Goal: Task Accomplishment & Management: Use online tool/utility

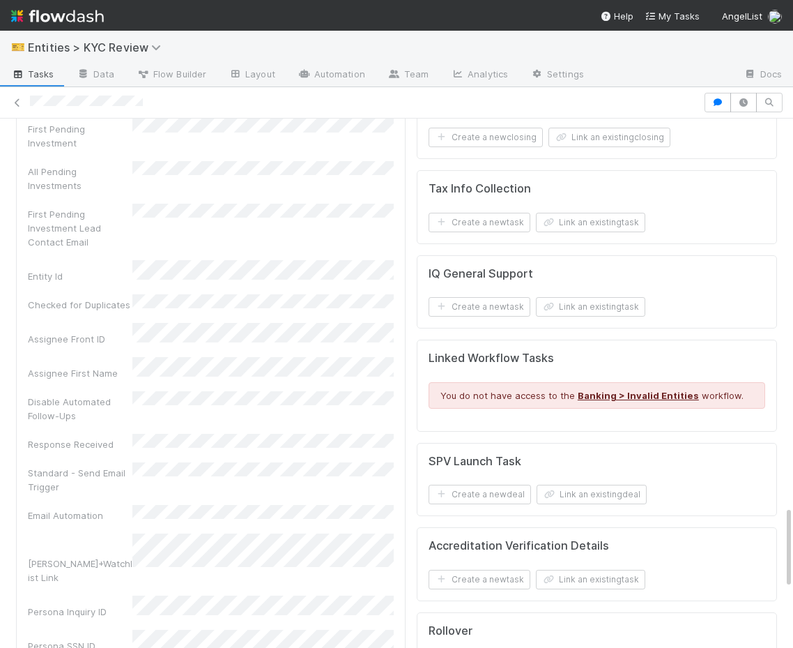
scroll to position [2870, 0]
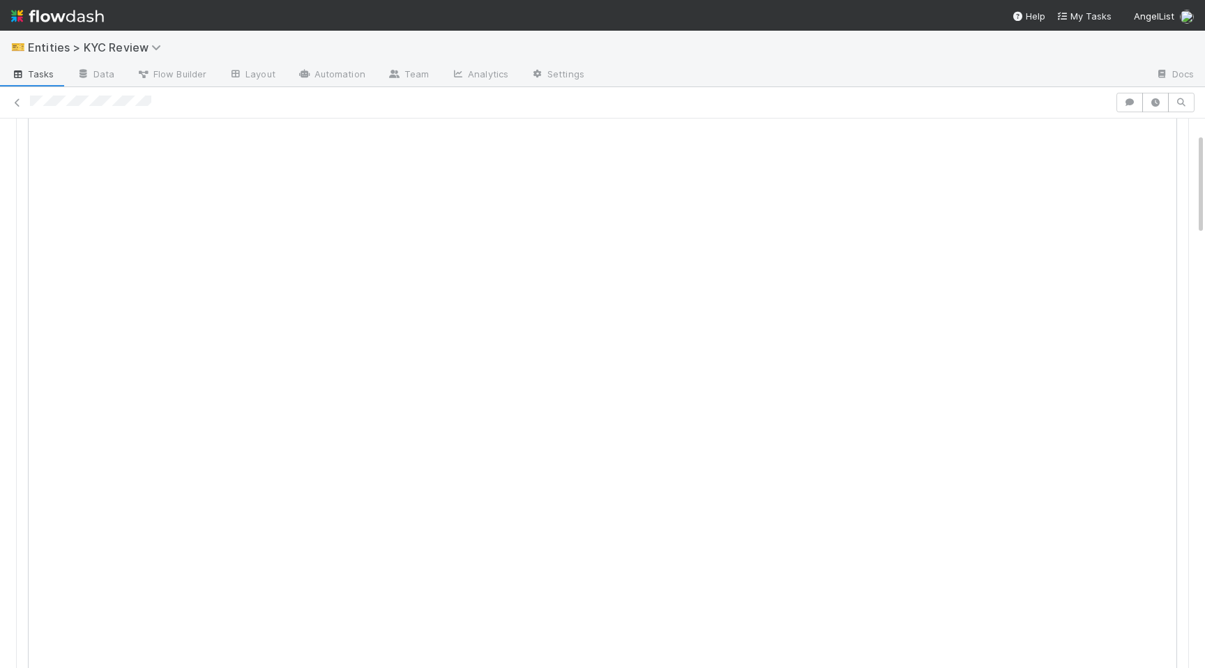
scroll to position [116, 0]
click at [91, 147] on button "Carry Recipient Cleanup Queue" at bounding box center [100, 142] width 169 height 24
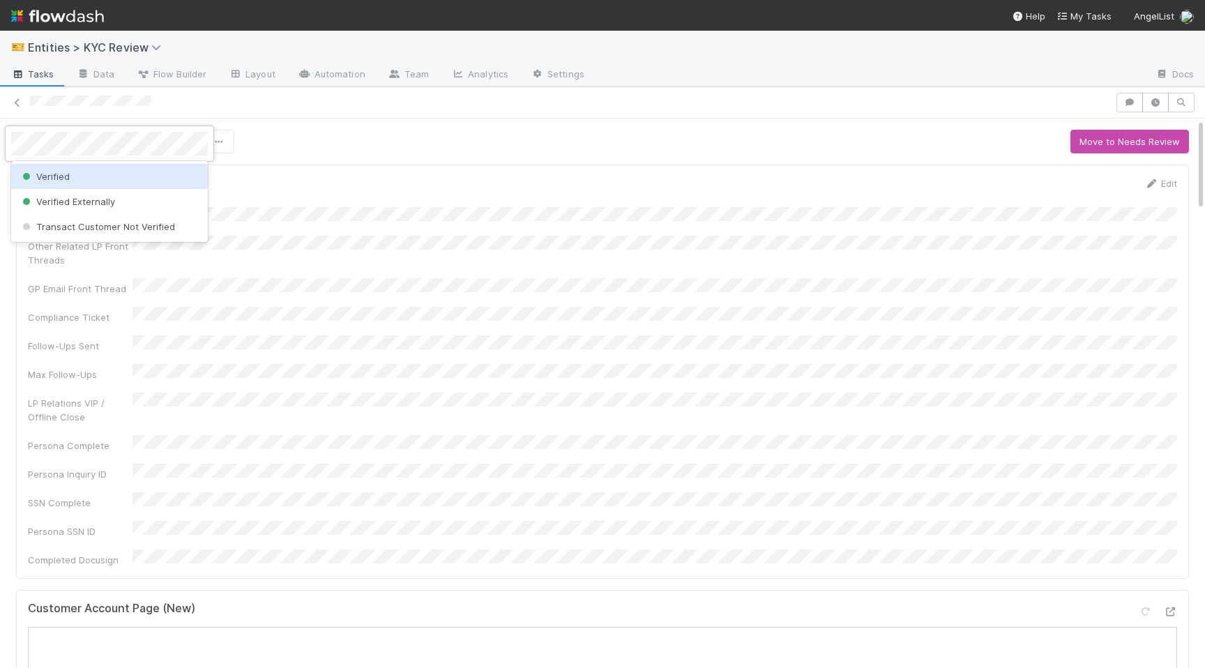
click at [96, 177] on div "Verified" at bounding box center [109, 176] width 197 height 25
click at [404, 595] on div at bounding box center [602, 334] width 1205 height 668
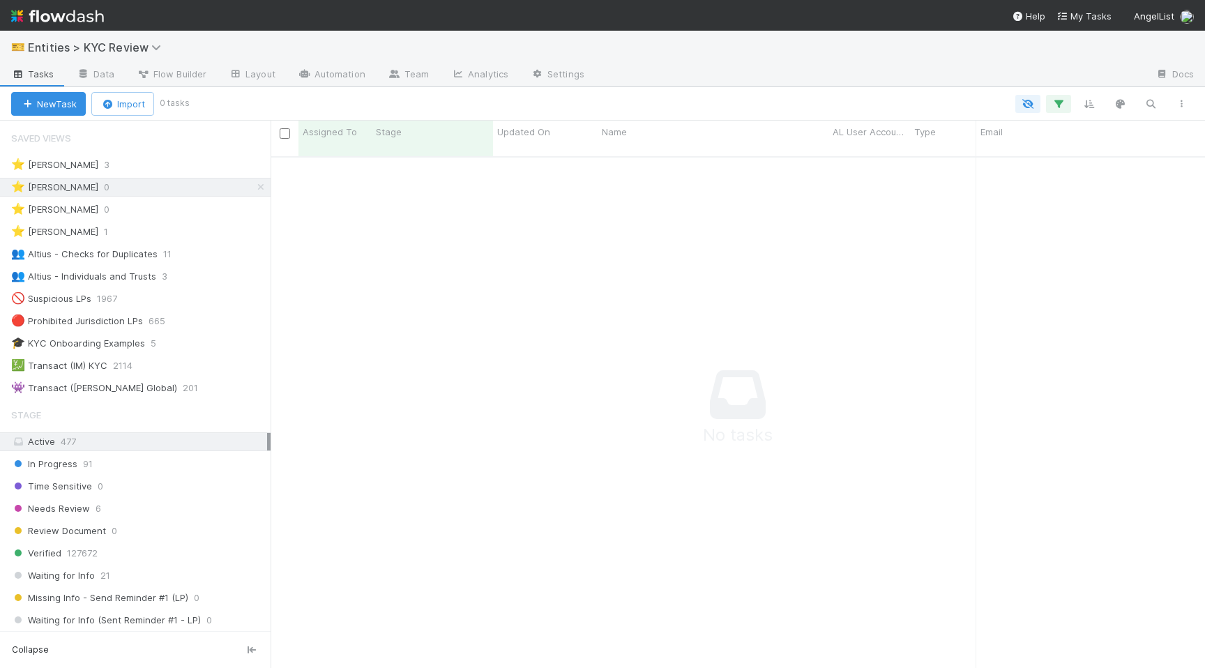
scroll to position [522, 934]
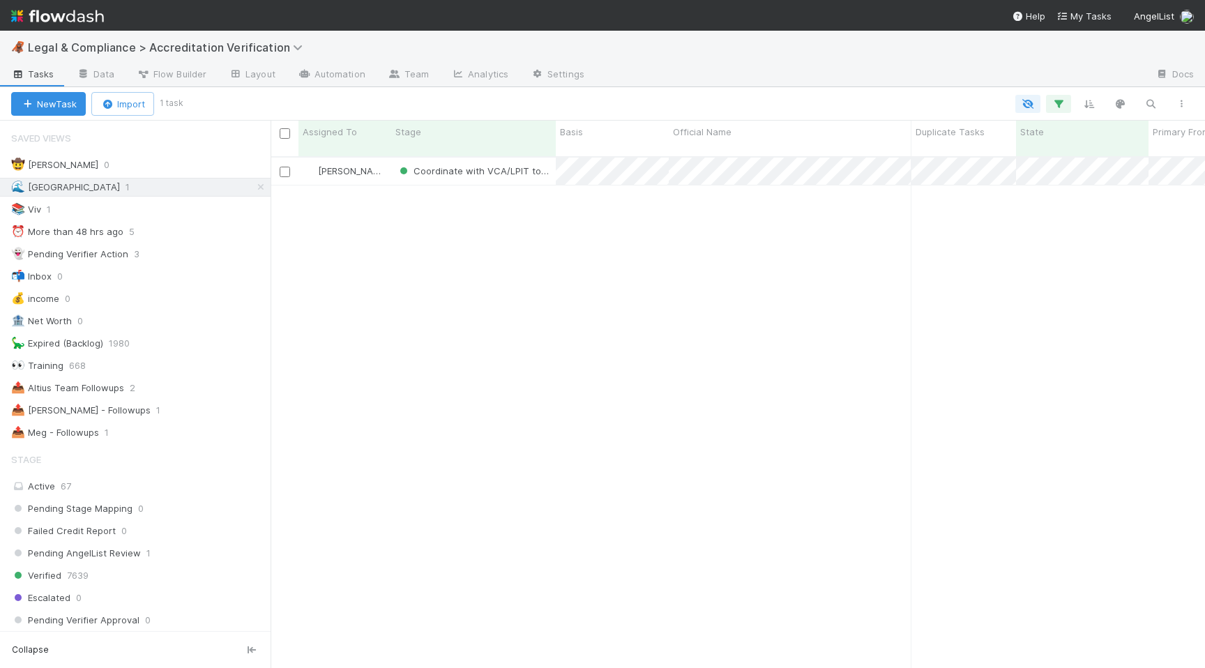
scroll to position [522, 934]
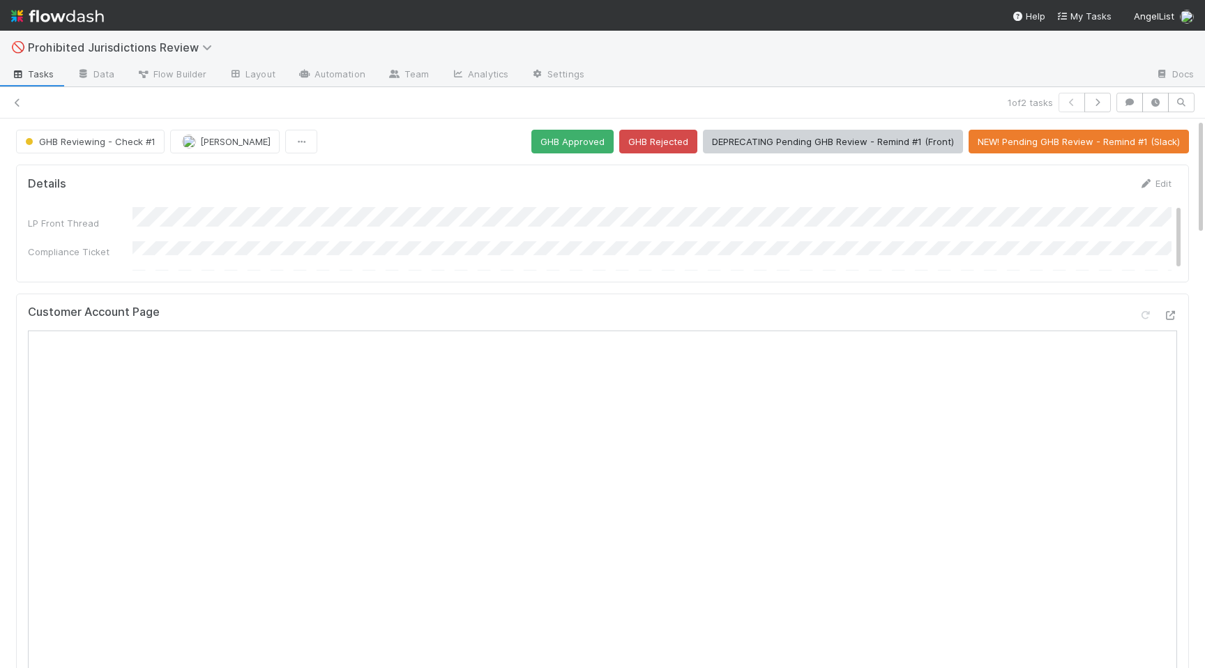
scroll to position [37, 0]
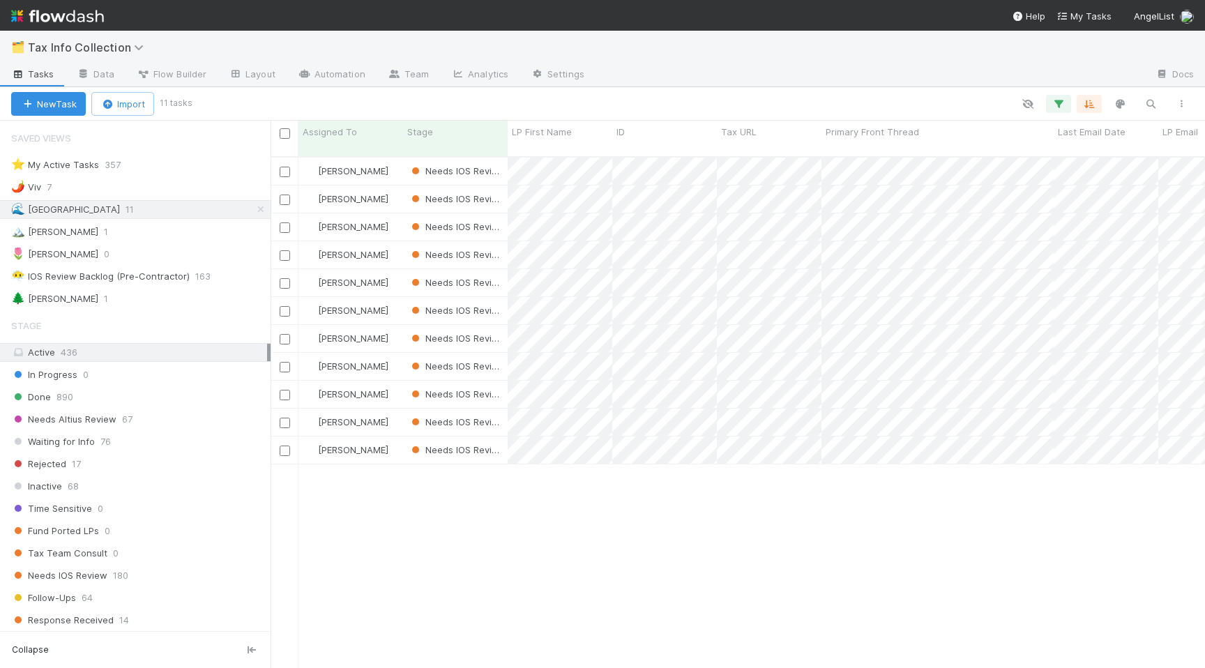
scroll to position [522, 934]
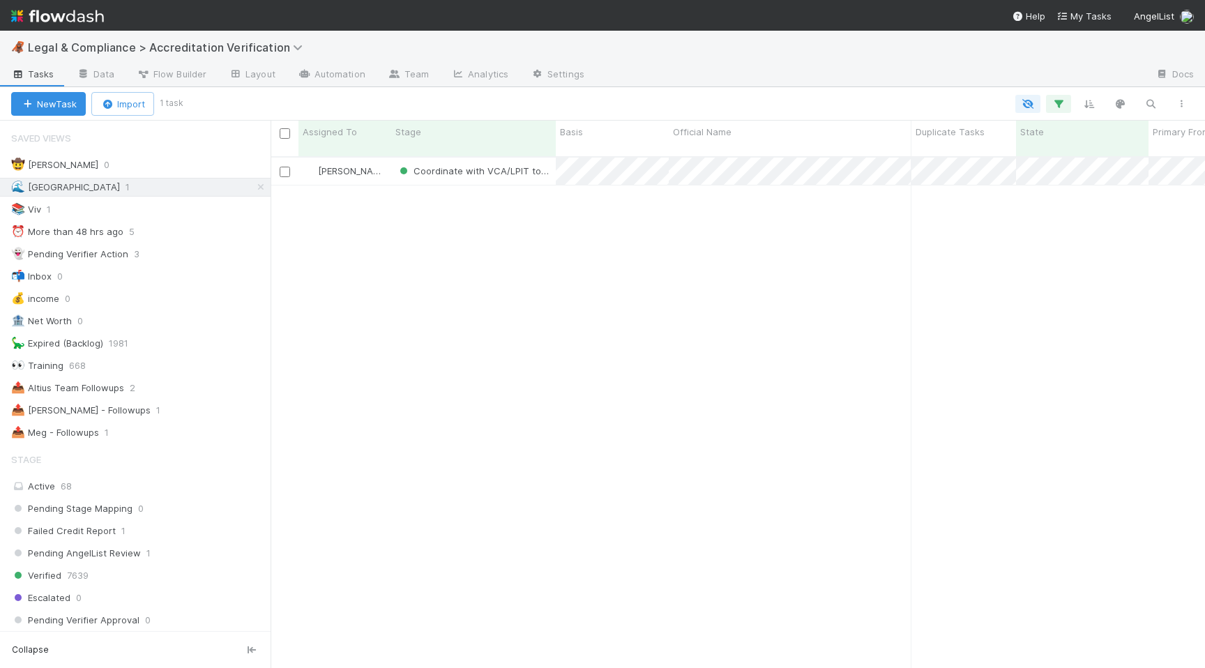
scroll to position [0, 1]
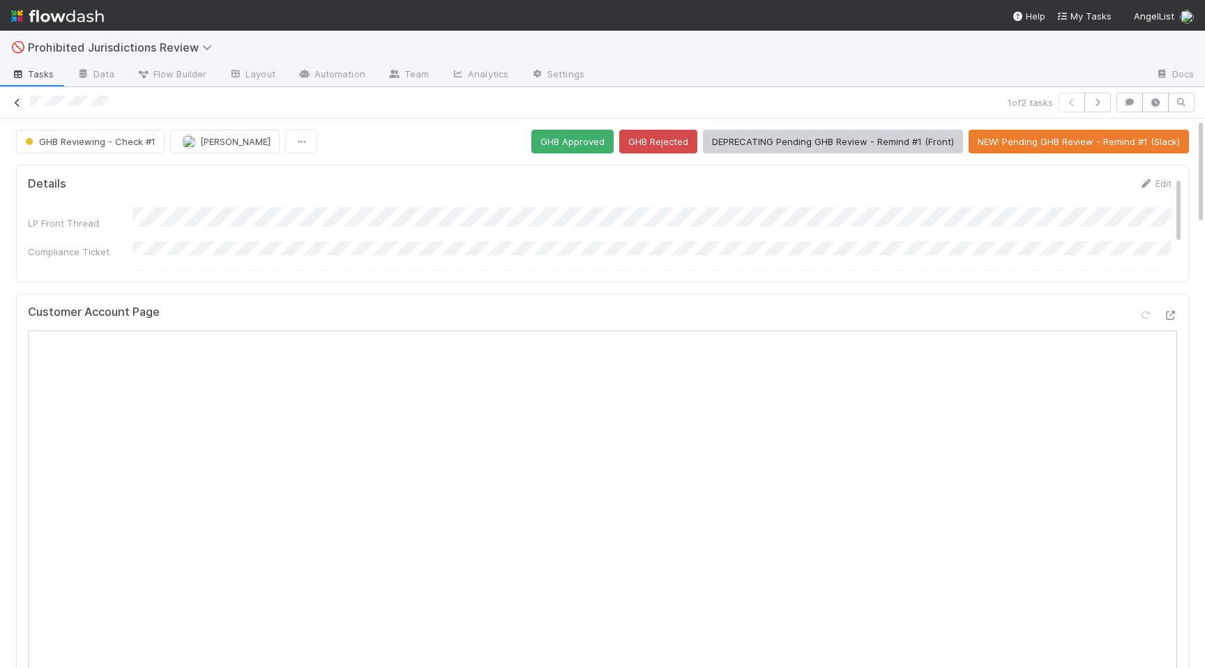
click at [20, 104] on icon at bounding box center [17, 102] width 14 height 9
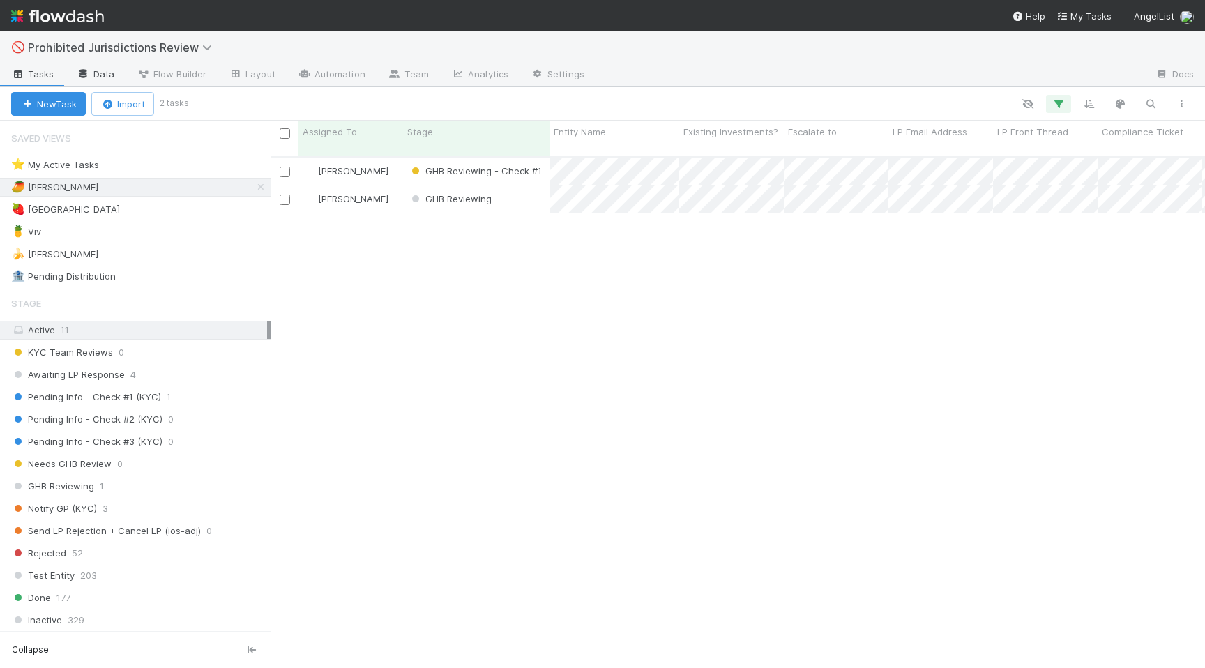
scroll to position [522, 934]
click at [204, 213] on div "🍓 Madison 2" at bounding box center [140, 209] width 259 height 17
click at [205, 190] on div "🥭 Haley 2" at bounding box center [140, 186] width 259 height 17
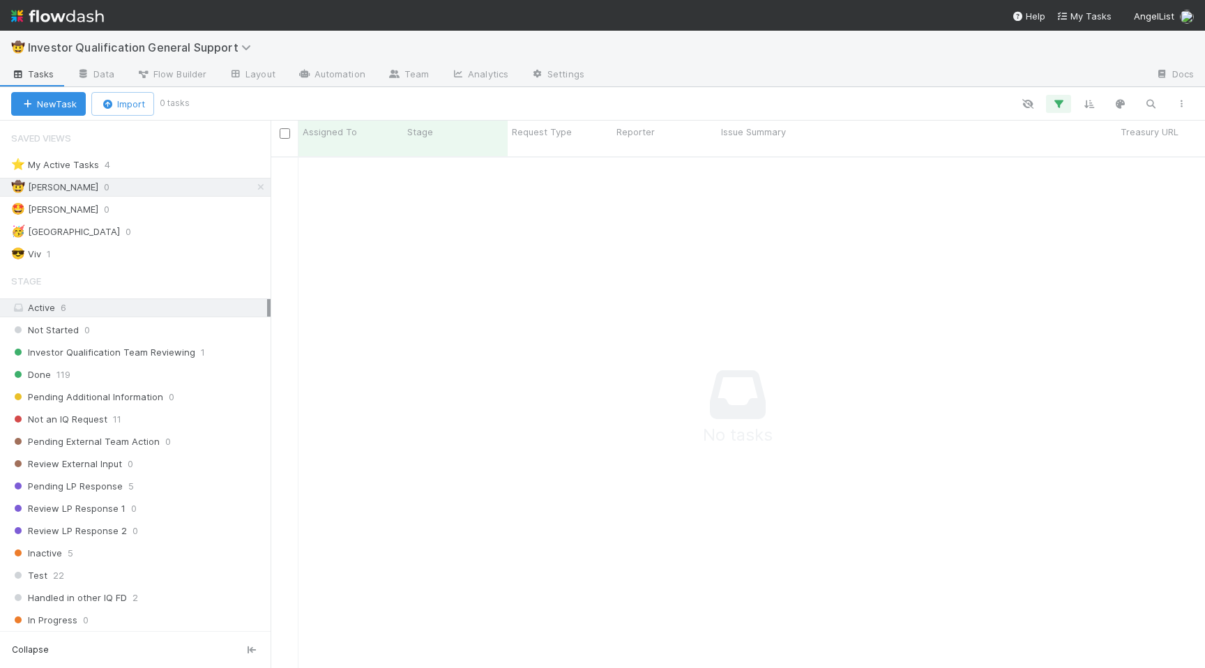
scroll to position [522, 934]
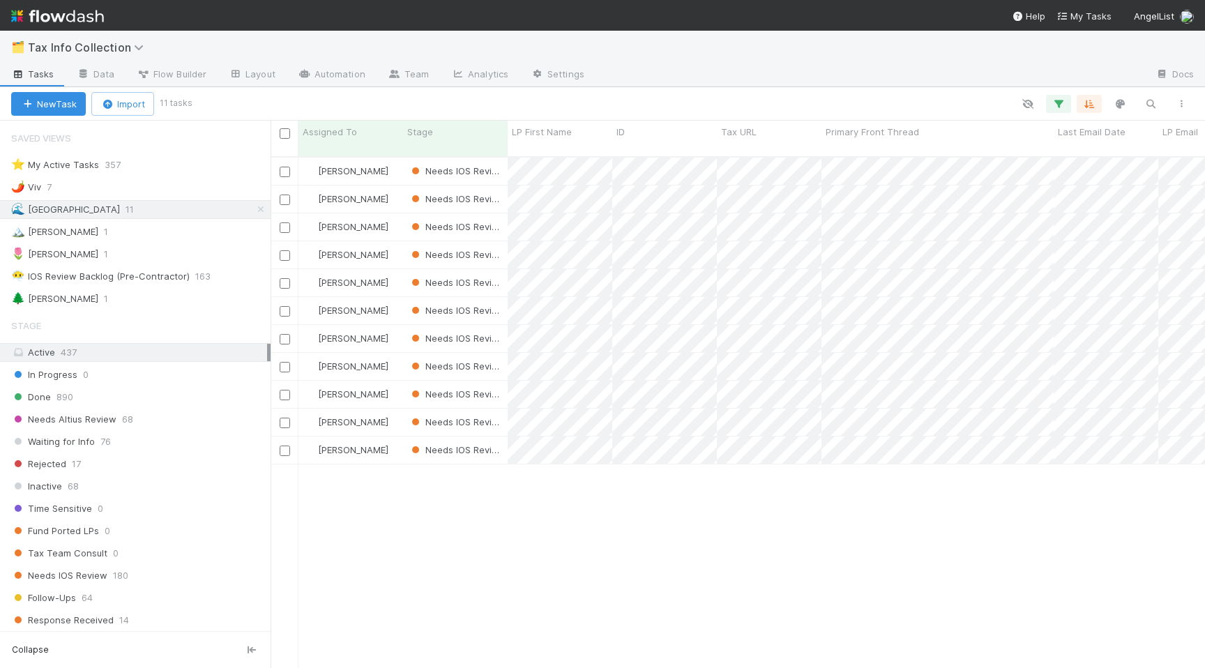
scroll to position [0, 1]
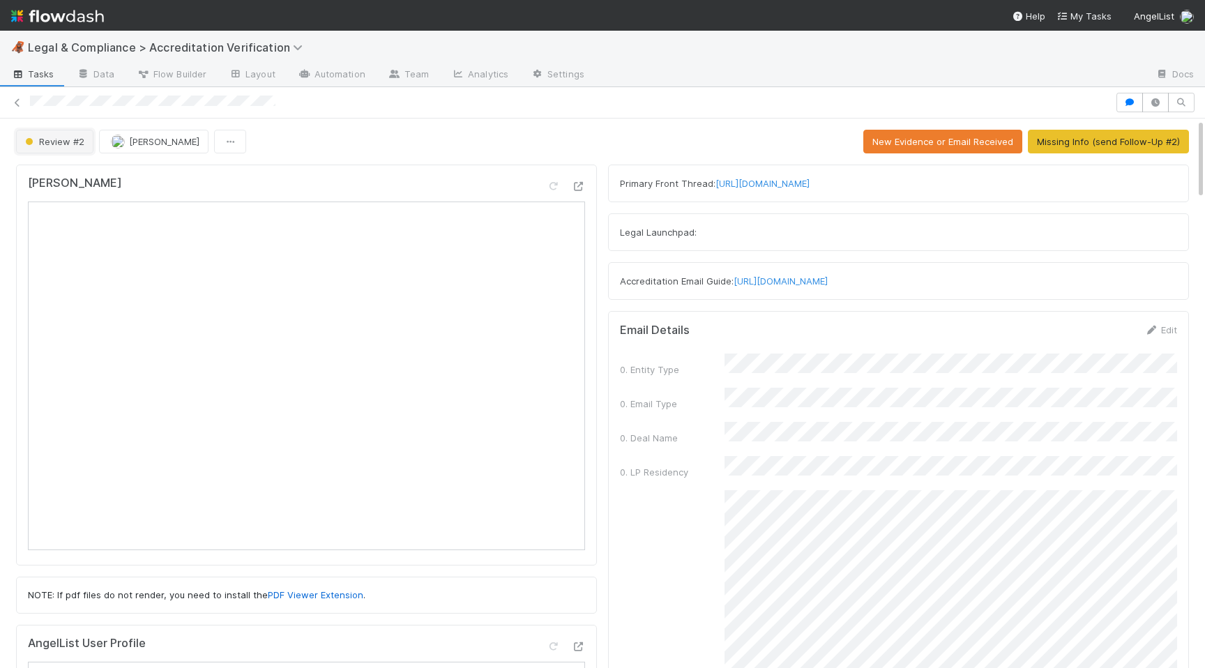
click at [40, 141] on span "Review #2" at bounding box center [53, 141] width 62 height 11
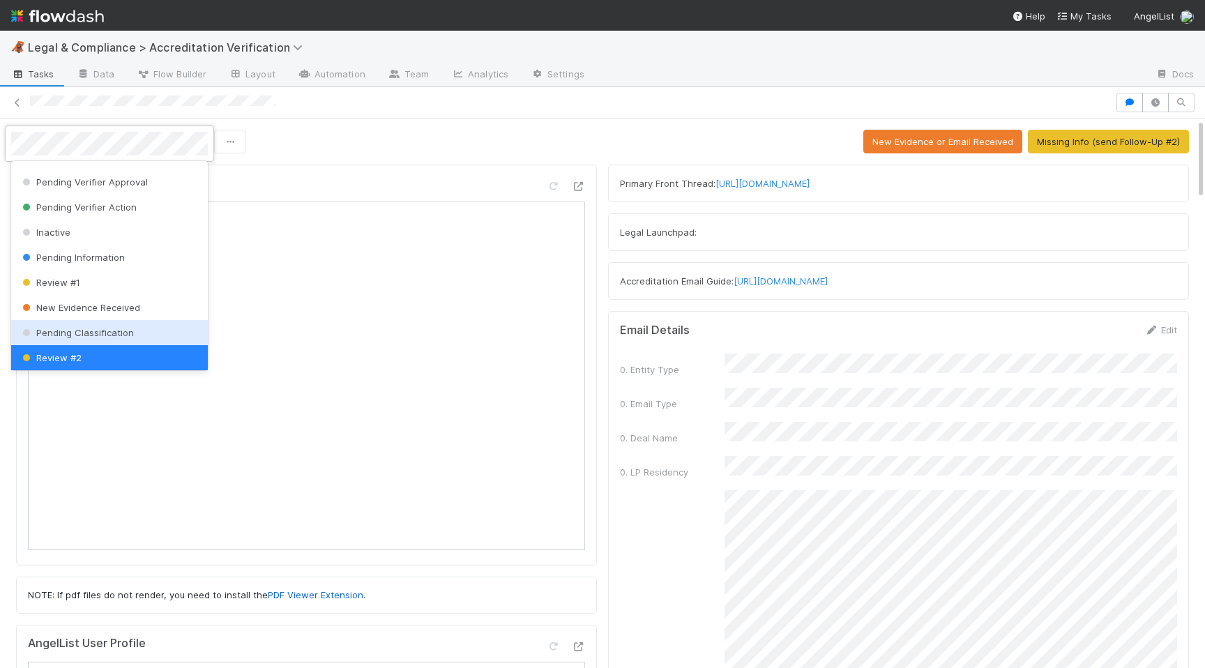
scroll to position [118, 0]
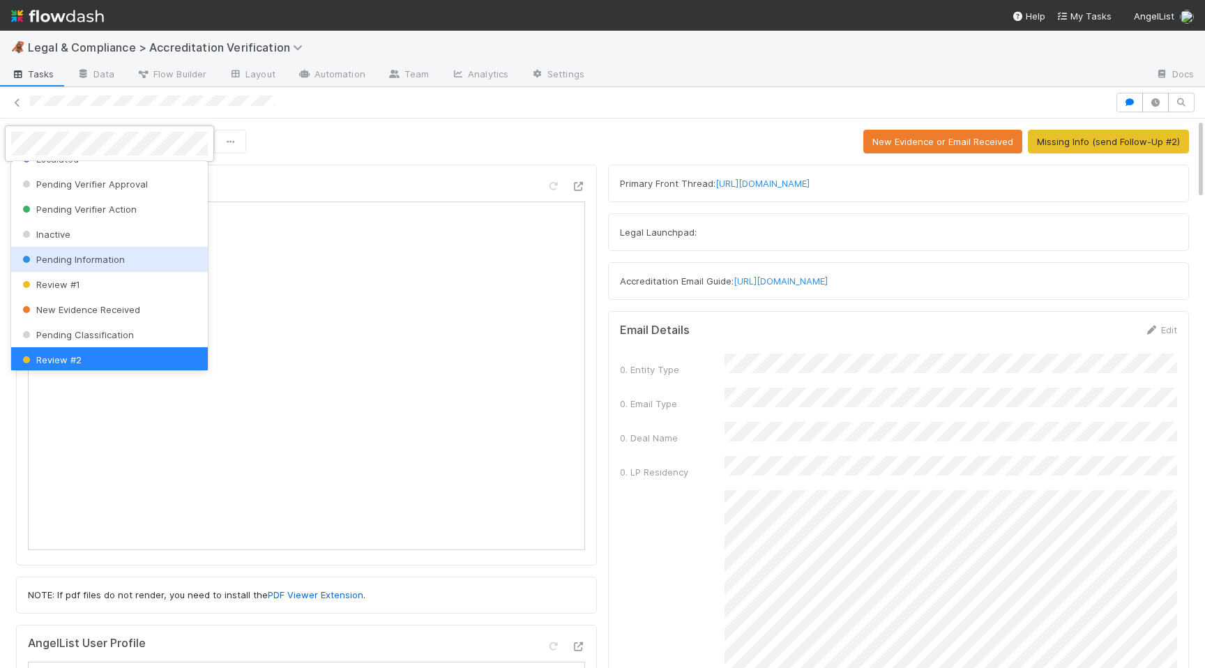
click at [84, 261] on span "Pending Information" at bounding box center [72, 259] width 105 height 11
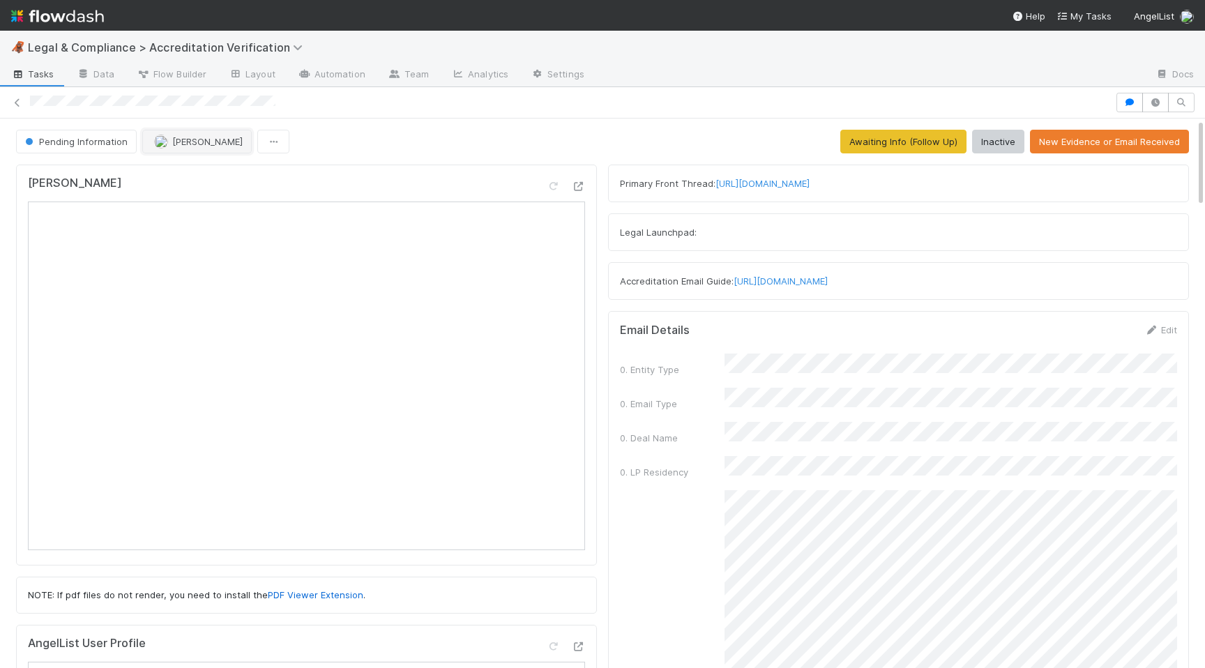
click at [192, 135] on button "Roselyn de Villa" at bounding box center [196, 142] width 109 height 24
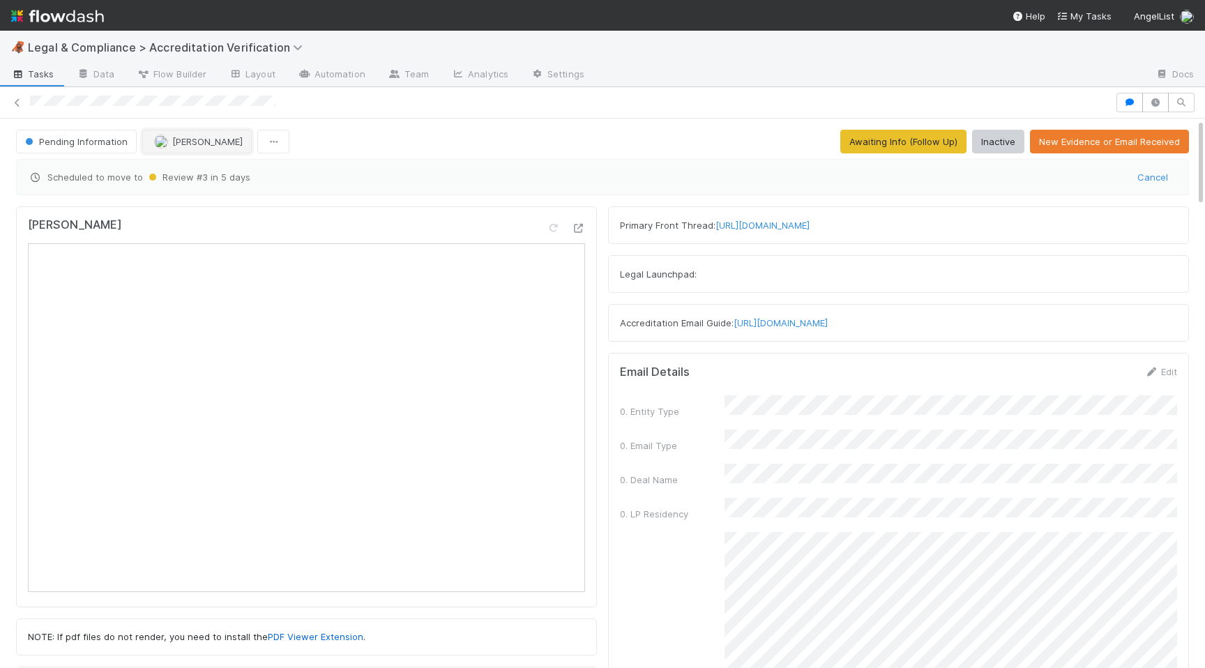
click at [216, 139] on span "Roselyn de Villa" at bounding box center [207, 141] width 70 height 11
click at [213, 173] on span "Madison Stomberg you" at bounding box center [206, 176] width 91 height 11
